Goal: Navigation & Orientation: Find specific page/section

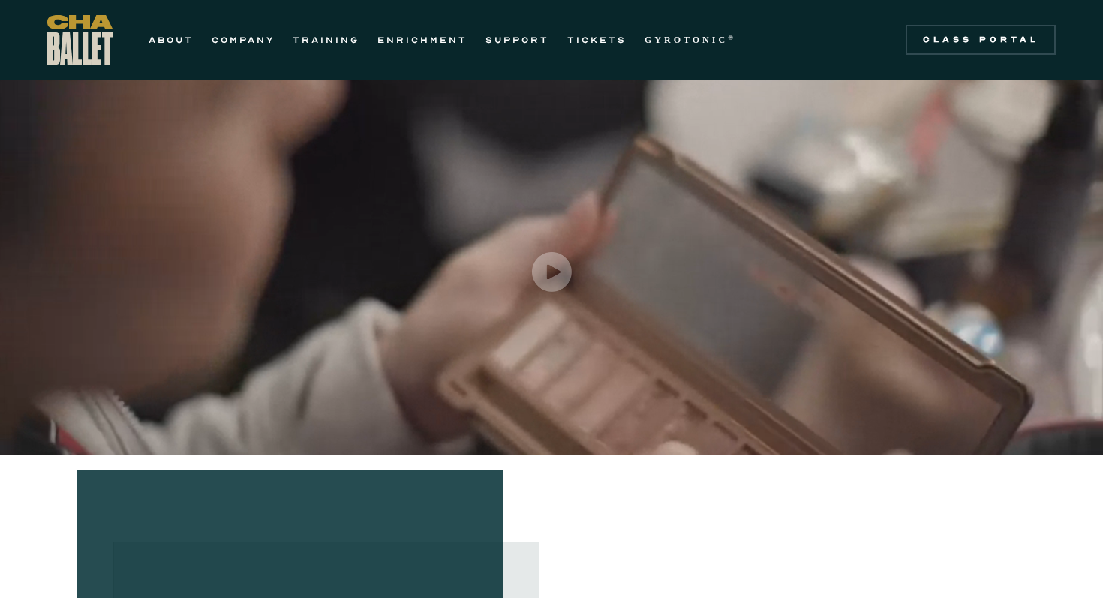
click at [951, 62] on div "ABOUT COMPANY TRAINING ENRICHMENT SUPPORT TICKETS GYROTONIC ® Information Style…" at bounding box center [551, 40] width 1008 height 50
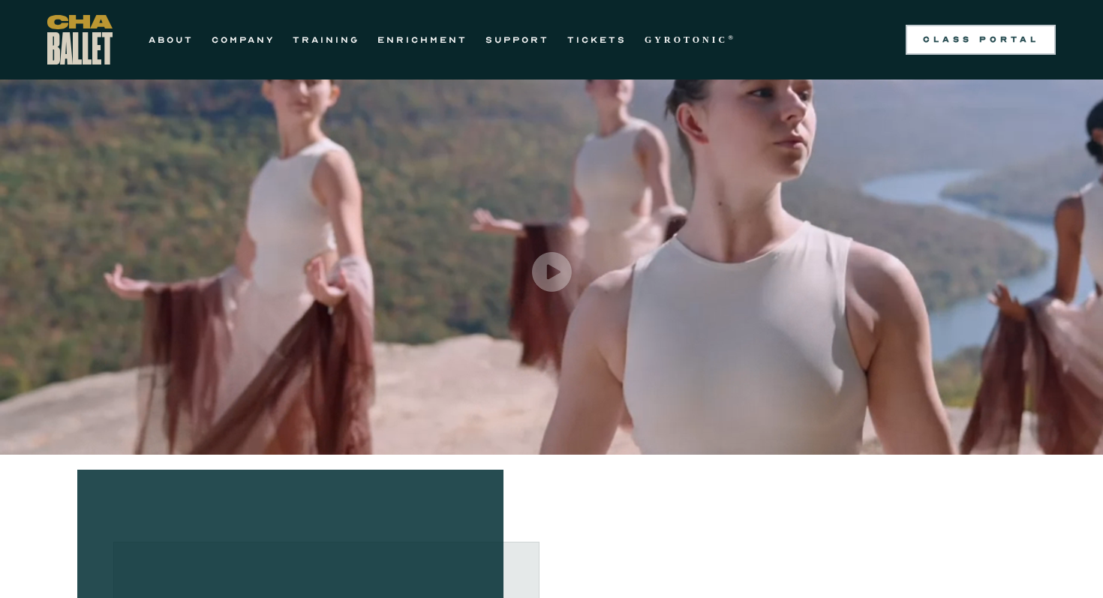
click at [951, 43] on div "Class Portal" at bounding box center [981, 40] width 132 height 12
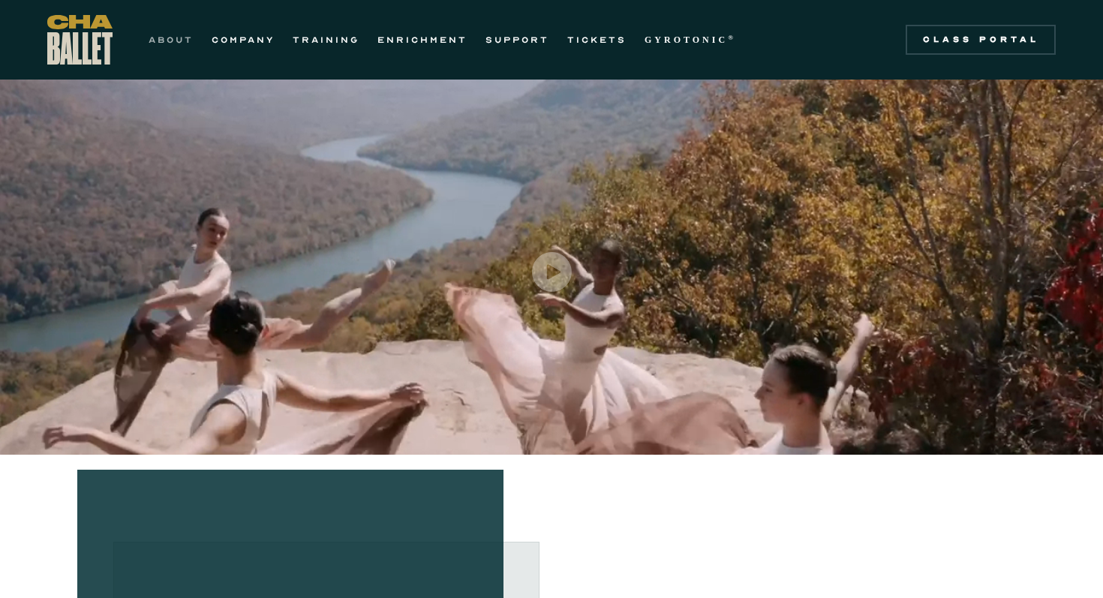
click at [179, 39] on link "ABOUT" at bounding box center [171, 40] width 45 height 18
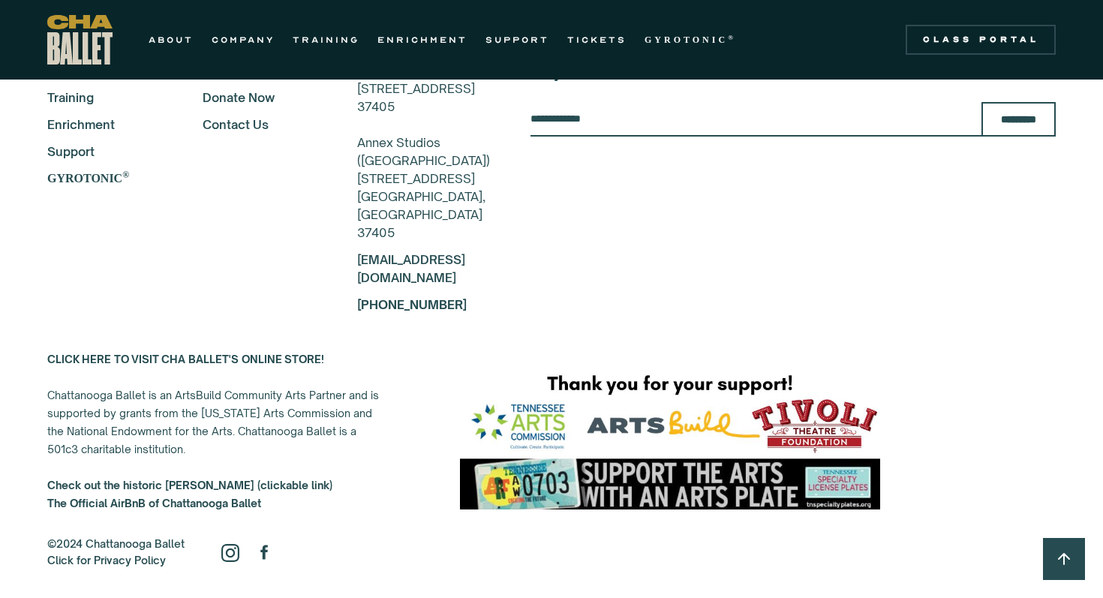
scroll to position [3587, 0]
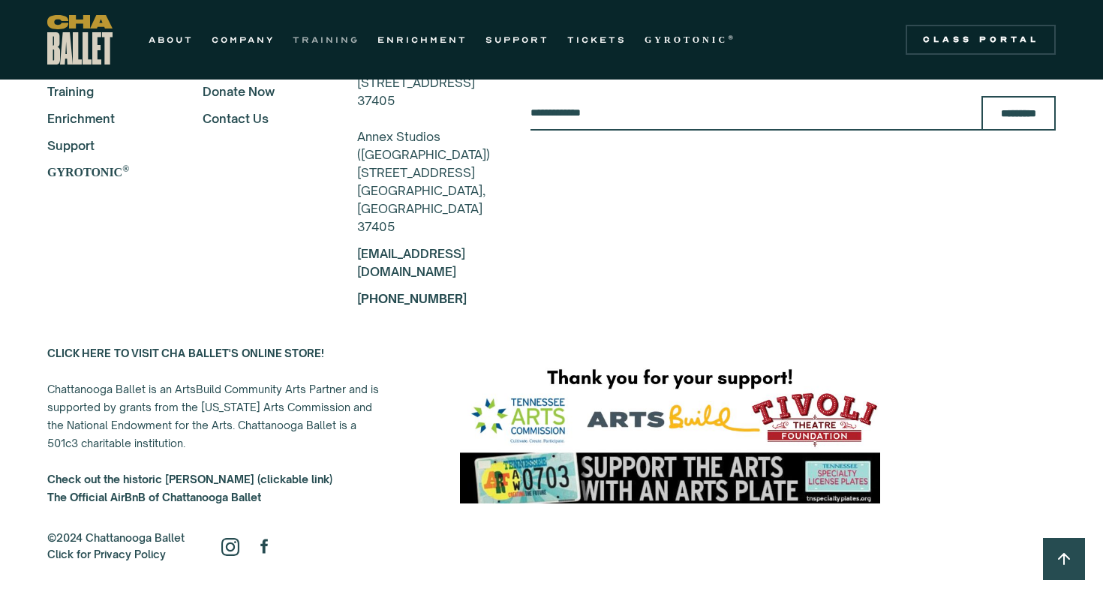
click at [321, 42] on link "TRAINING" at bounding box center [326, 40] width 67 height 18
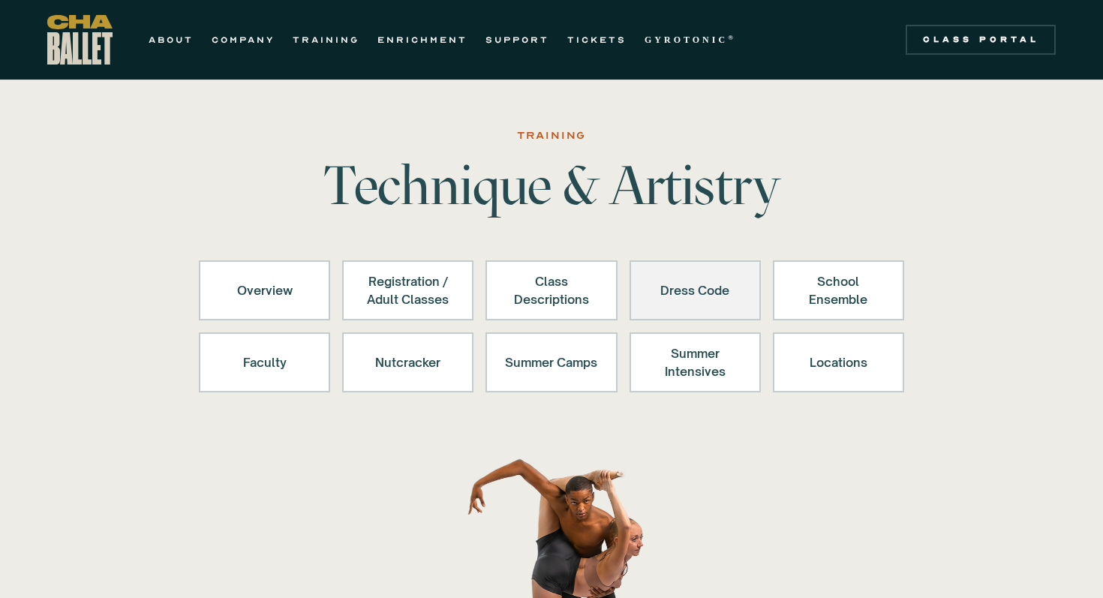
click at [718, 292] on div "Dress Code" at bounding box center [695, 290] width 92 height 36
click at [687, 290] on div "Dress Code" at bounding box center [695, 290] width 92 height 36
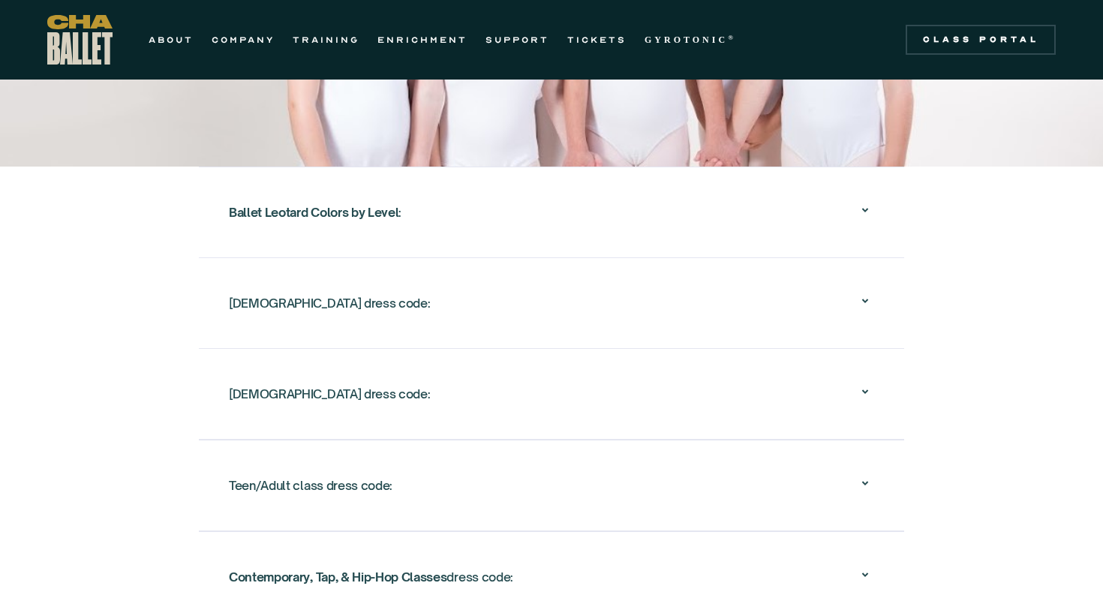
scroll to position [2461, 0]
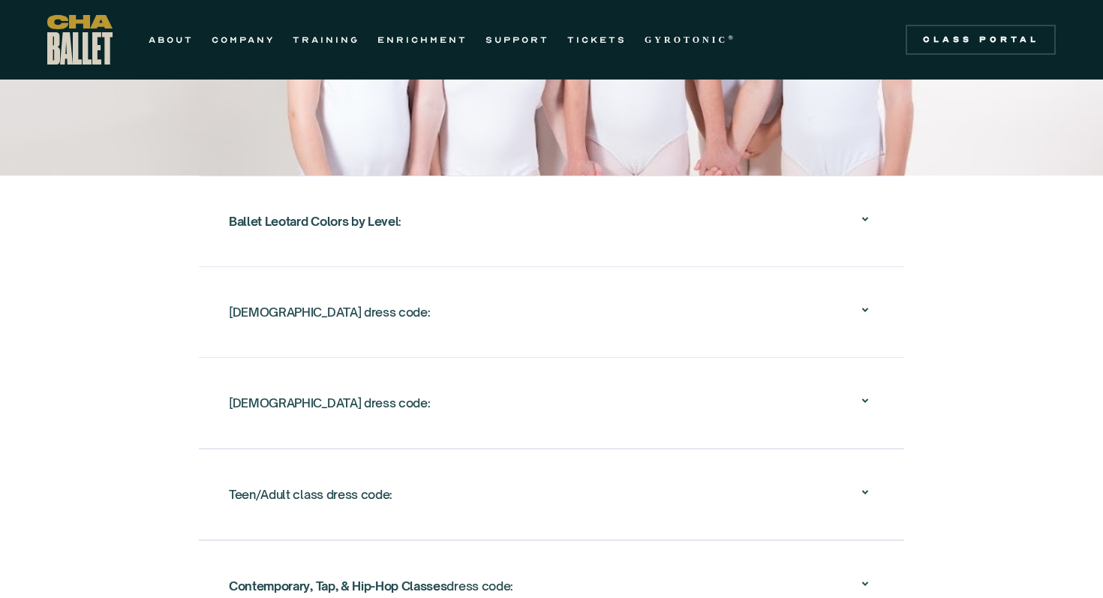
click at [864, 308] on icon at bounding box center [865, 310] width 6 height 5
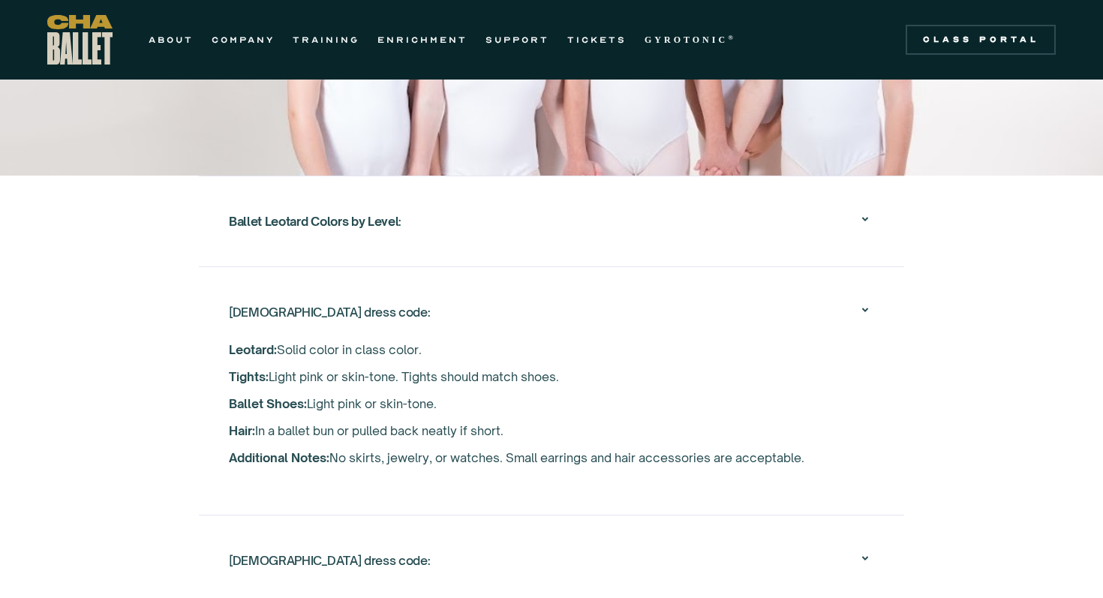
click at [866, 210] on icon at bounding box center [865, 219] width 18 height 18
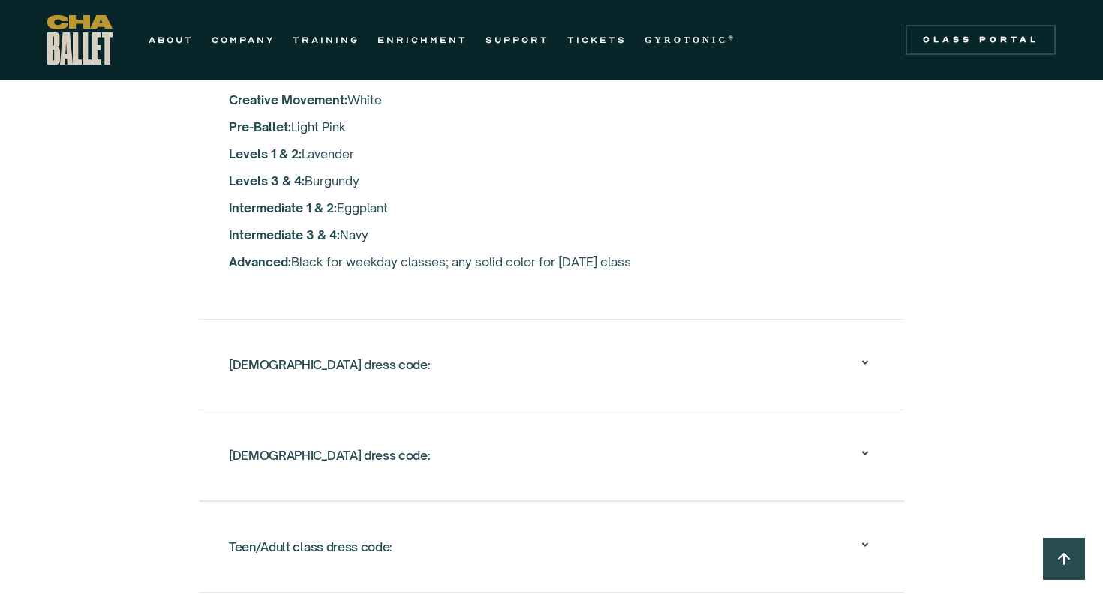
scroll to position [2701, 0]
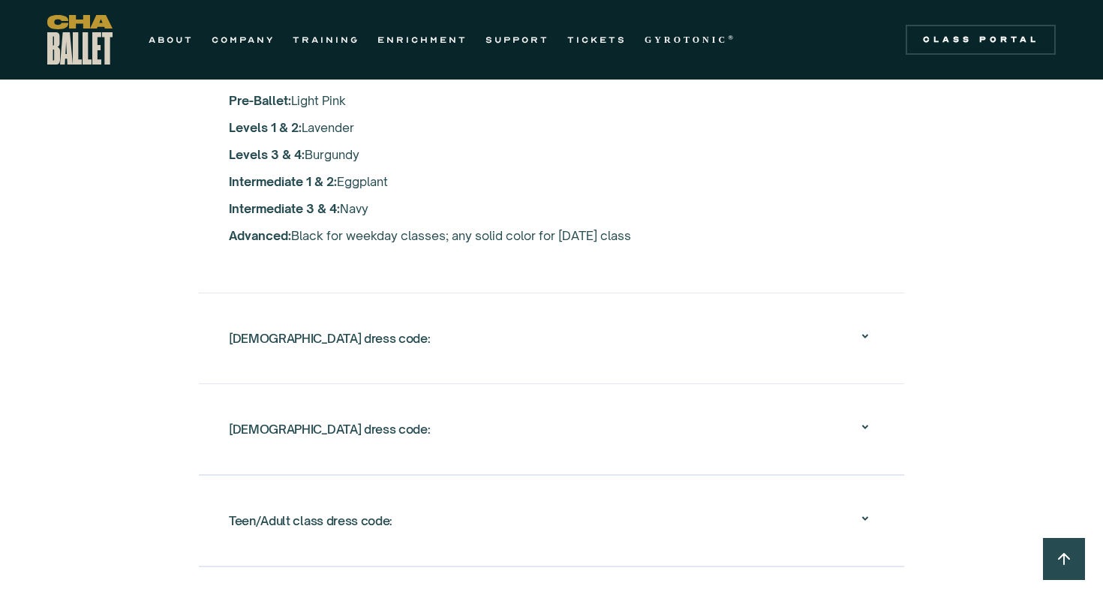
click at [866, 327] on icon at bounding box center [865, 336] width 18 height 18
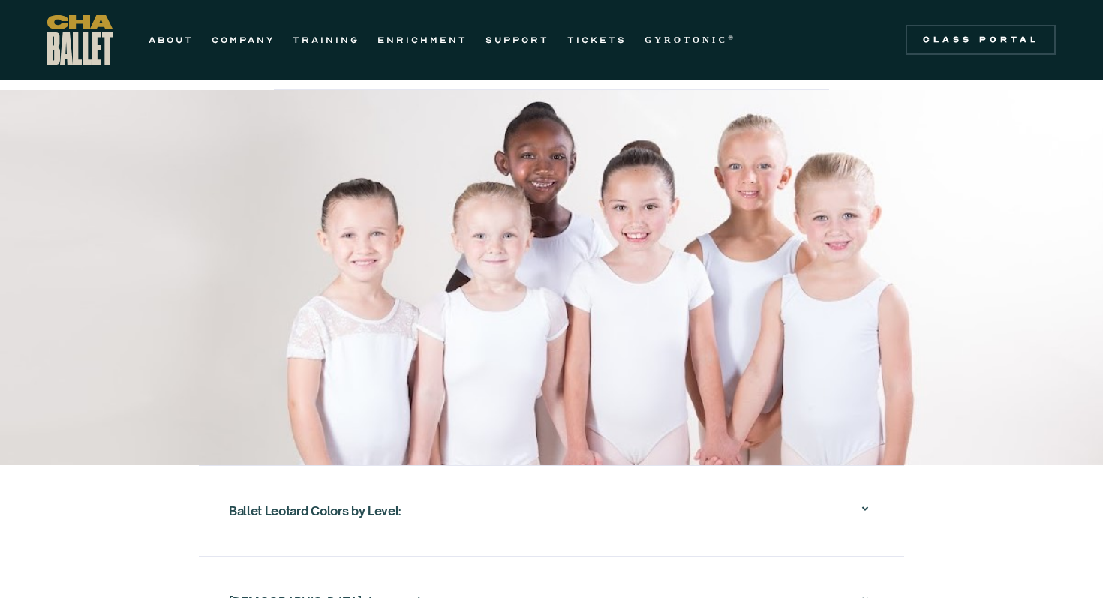
scroll to position [2170, 0]
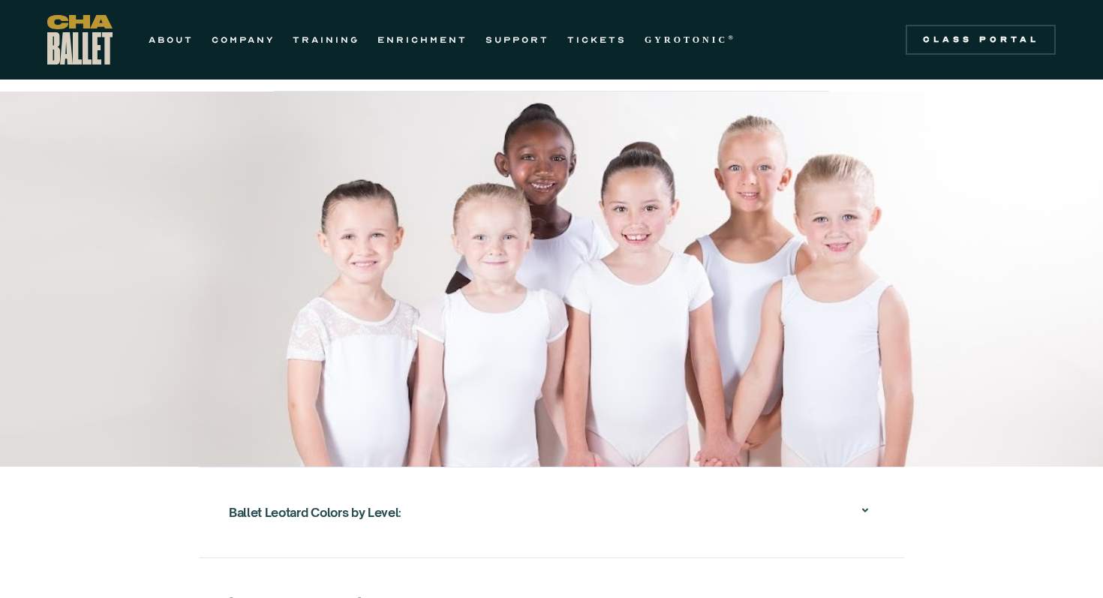
click at [867, 501] on icon at bounding box center [865, 510] width 18 height 18
